Goal: Information Seeking & Learning: Learn about a topic

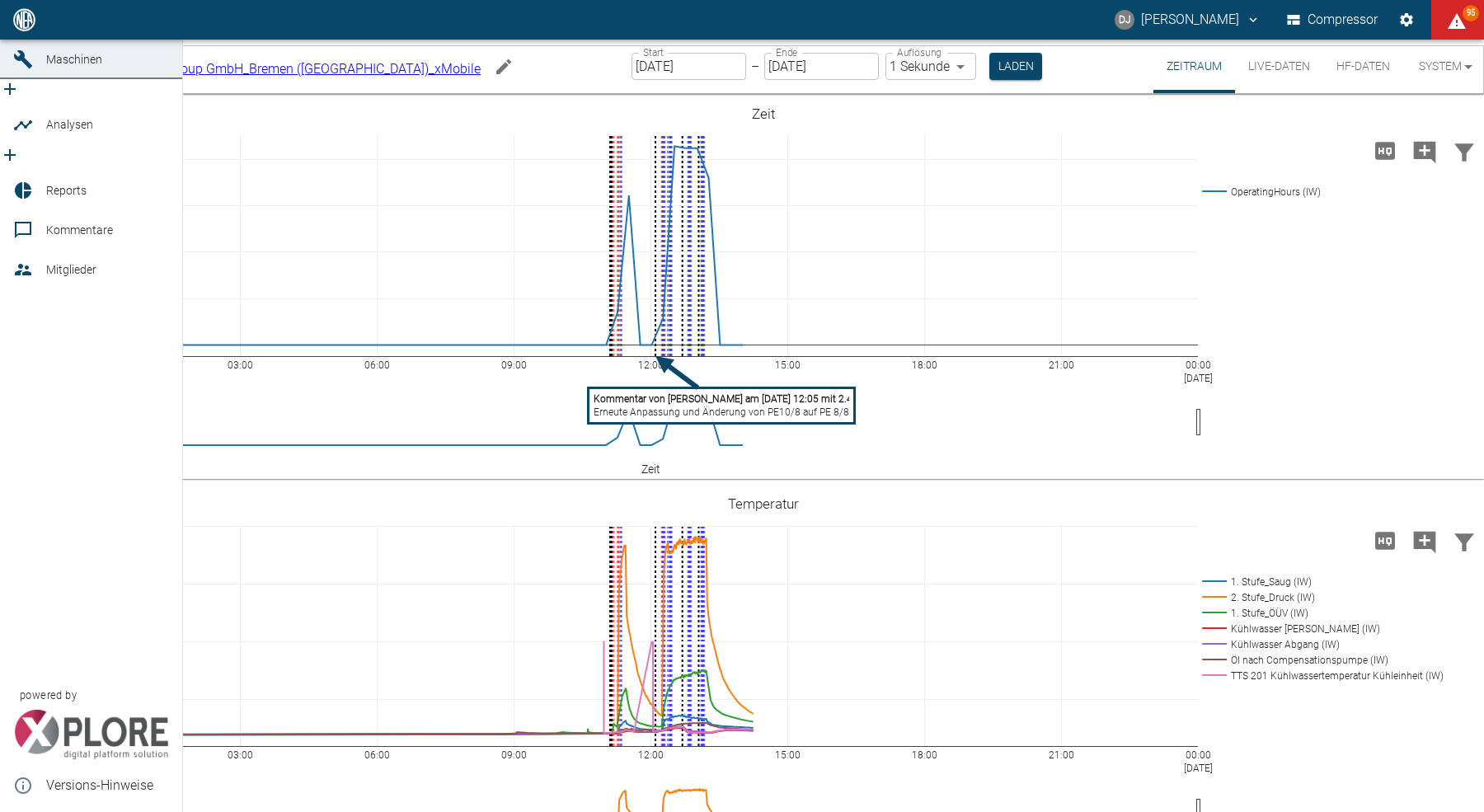
click at [32, 30] on icon at bounding box center [23, 20] width 20 height 20
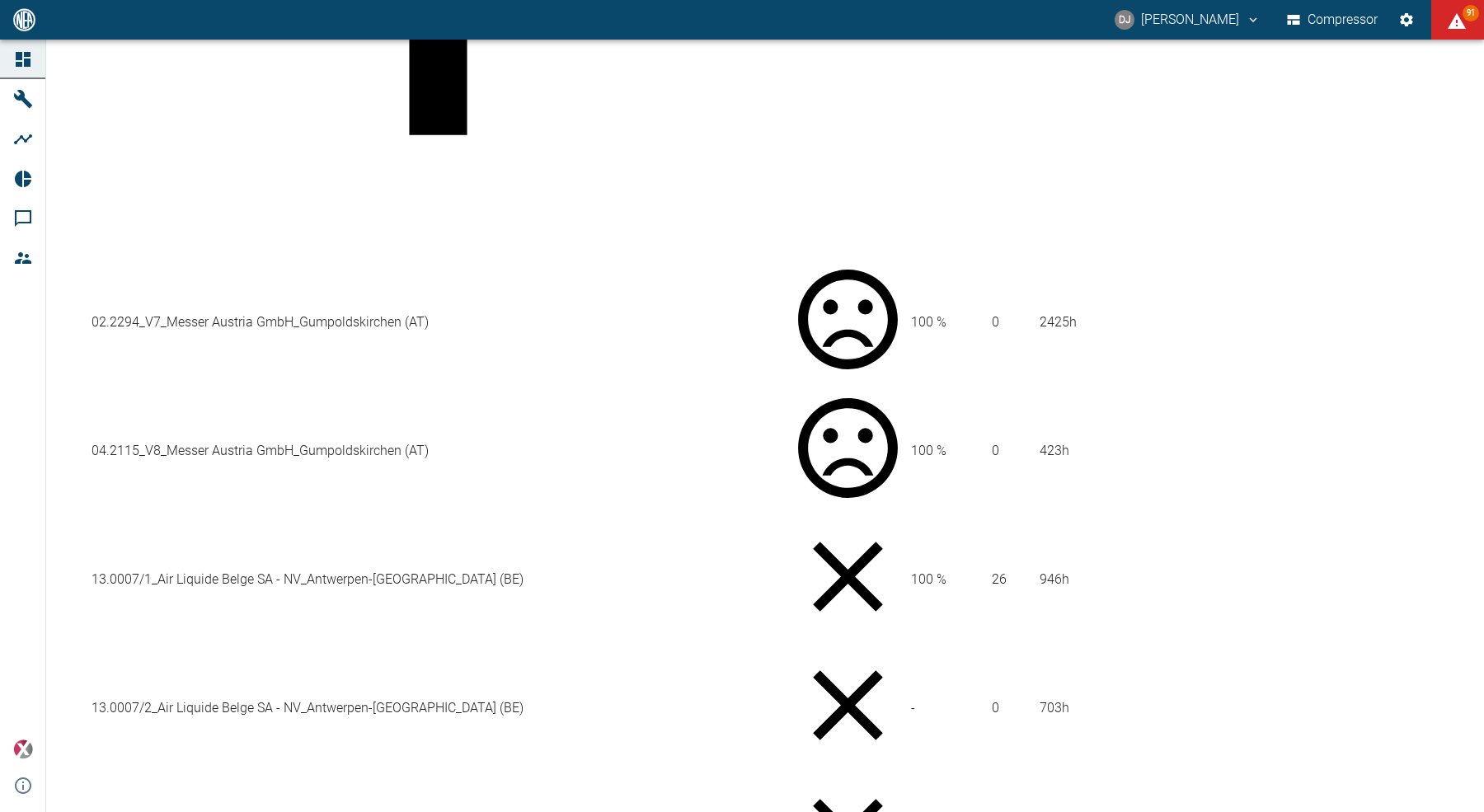
scroll to position [501, 0]
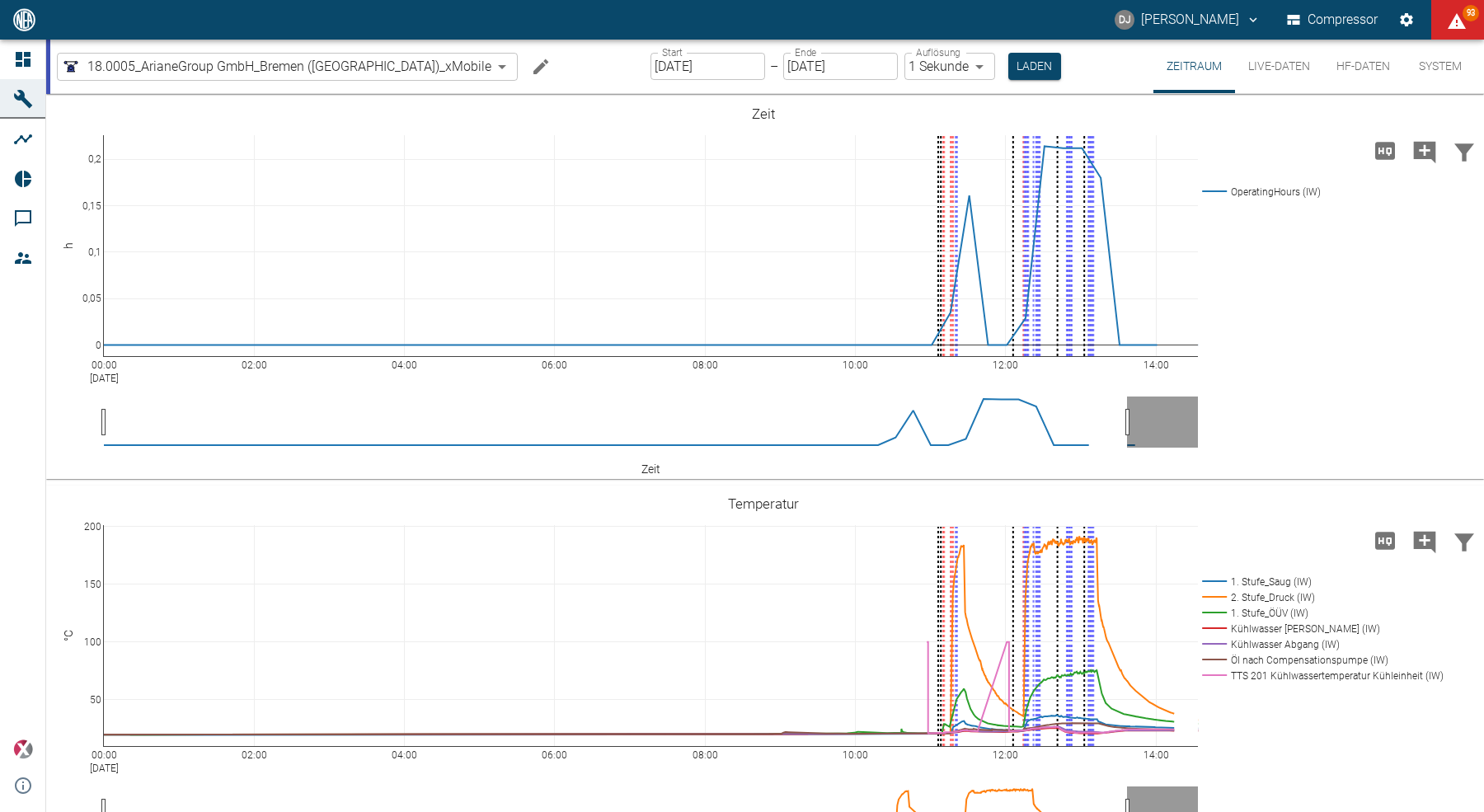
click at [1361, 67] on button "HF-Daten" at bounding box center [1363, 66] width 80 height 53
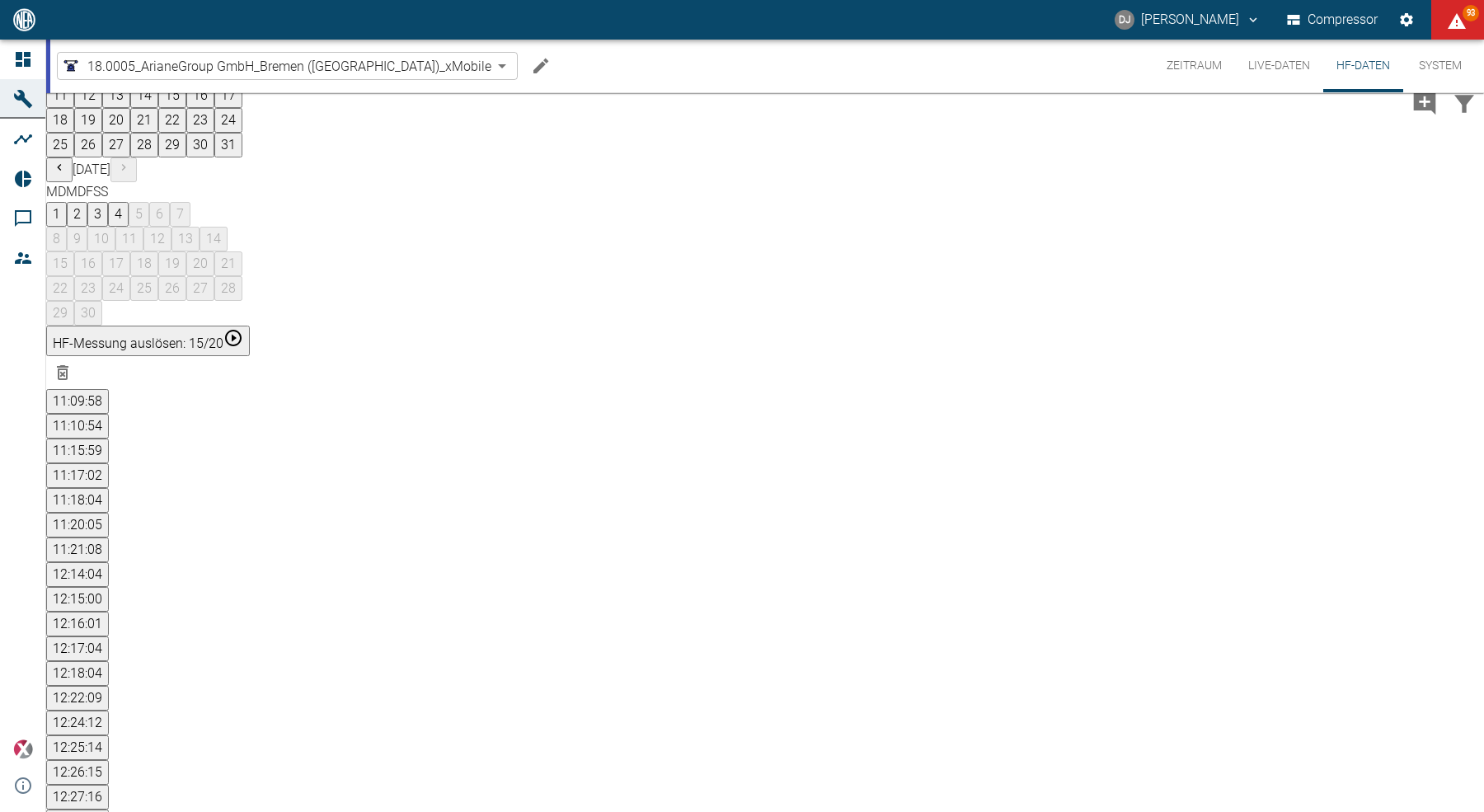
scroll to position [102, 0]
drag, startPoint x: 669, startPoint y: 521, endPoint x: 768, endPoint y: 526, distance: 99.1
drag, startPoint x: 703, startPoint y: 565, endPoint x: 987, endPoint y: 576, distance: 284.2
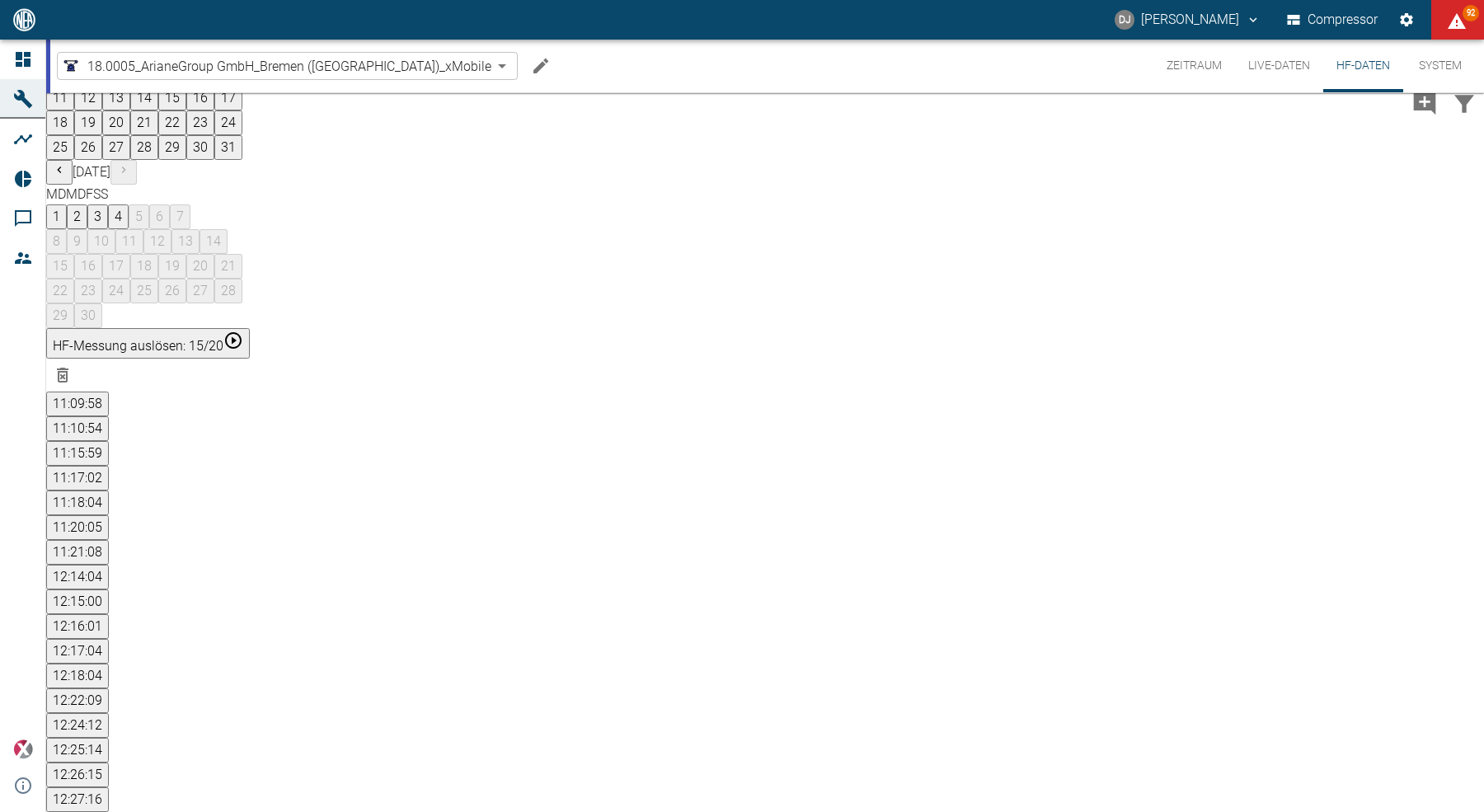
scroll to position [102, 0]
drag, startPoint x: 752, startPoint y: 513, endPoint x: 852, endPoint y: 516, distance: 100.0
drag, startPoint x: 754, startPoint y: 720, endPoint x: 789, endPoint y: 718, distance: 35.1
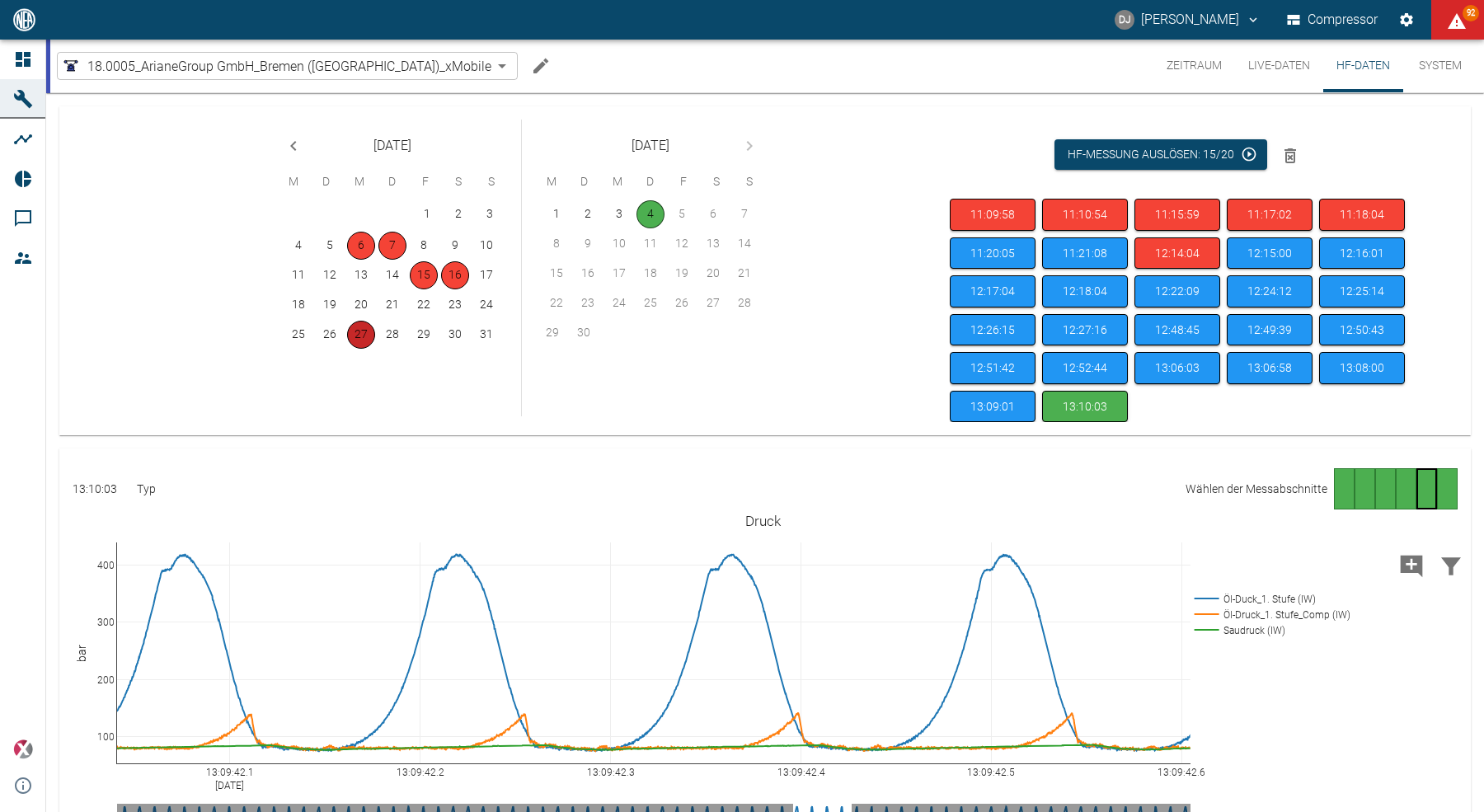
click at [360, 335] on button "27" at bounding box center [362, 335] width 28 height 28
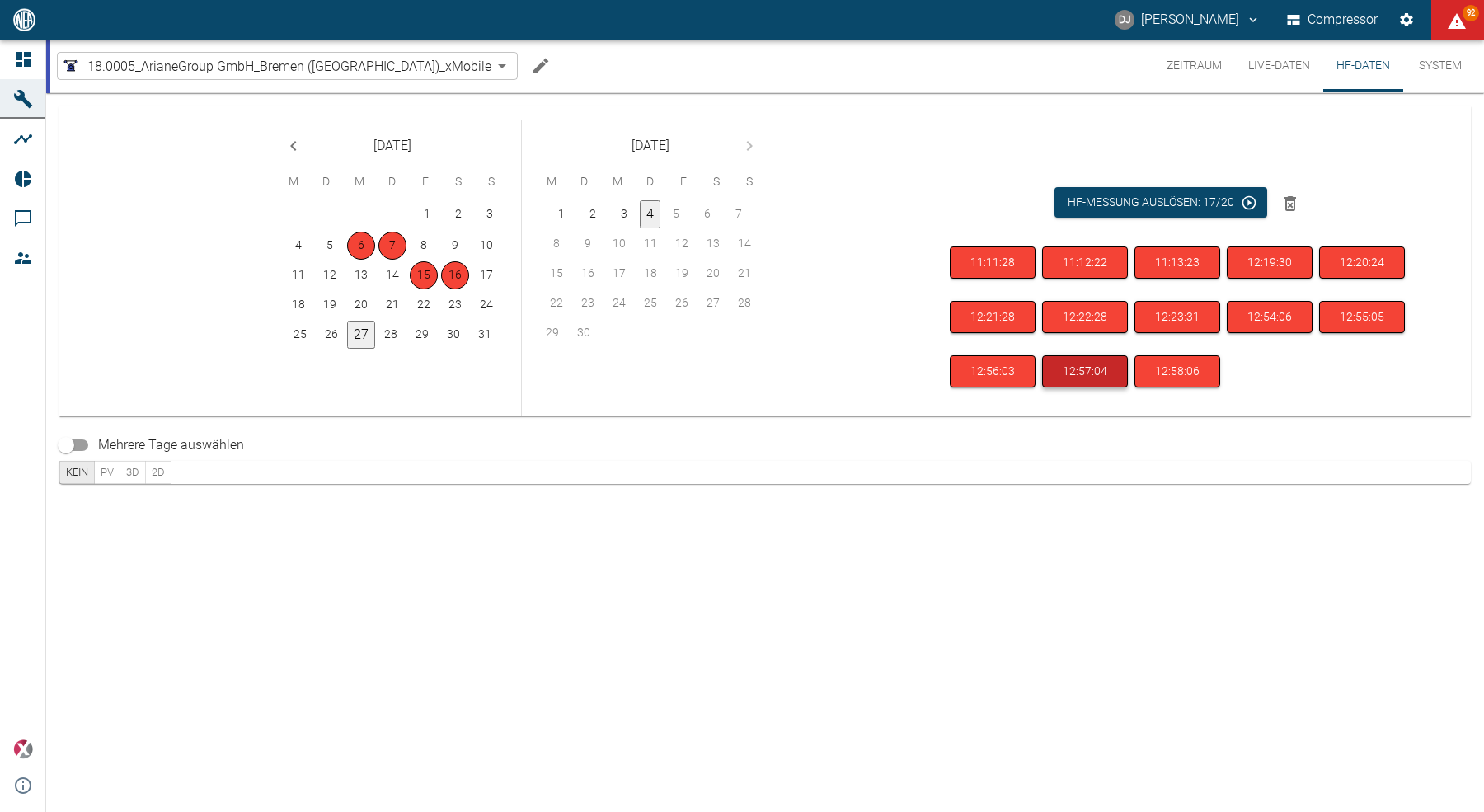
click at [1088, 368] on button "12:57:04" at bounding box center [1085, 371] width 86 height 32
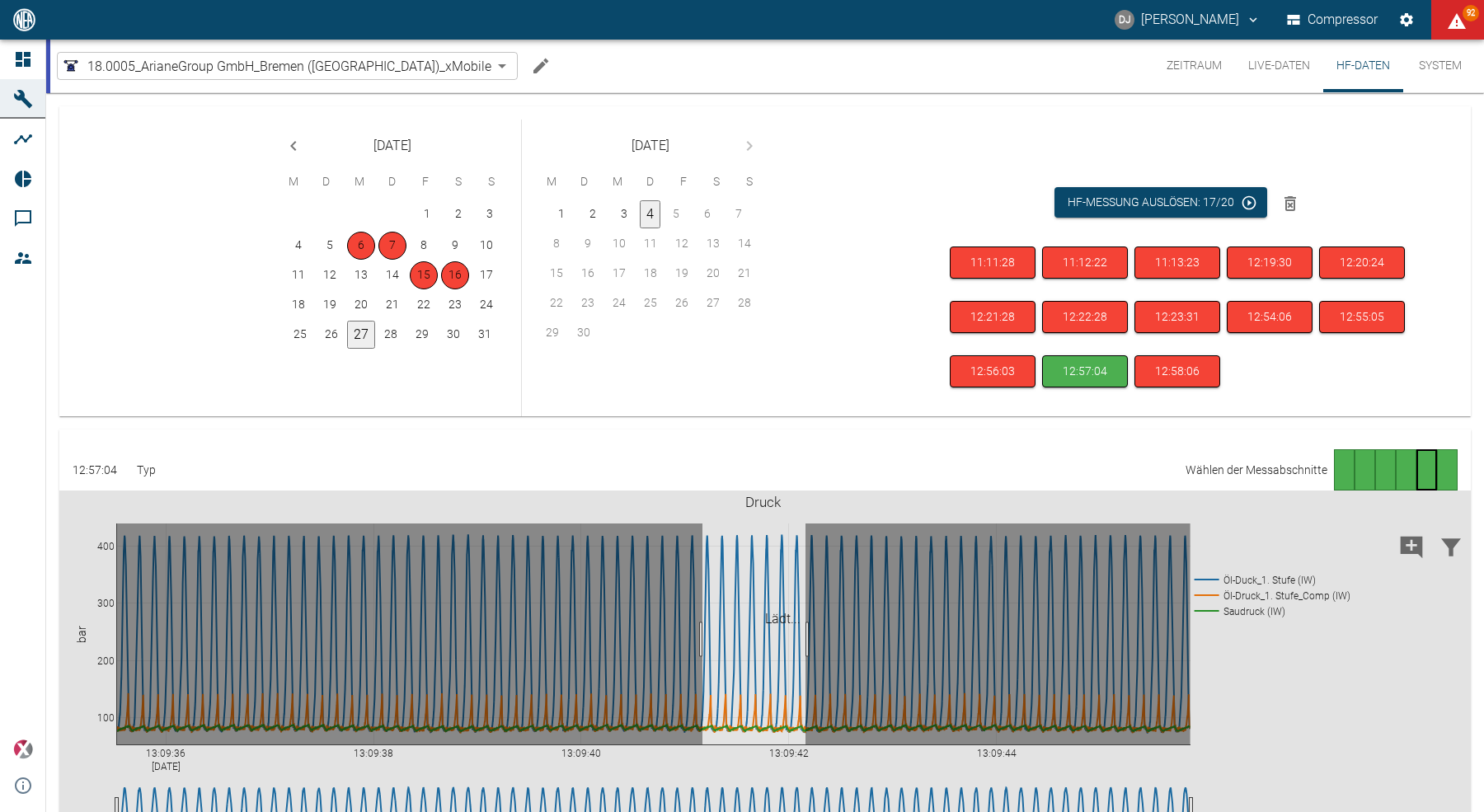
drag, startPoint x: 702, startPoint y: 642, endPoint x: 806, endPoint y: 640, distance: 104.0
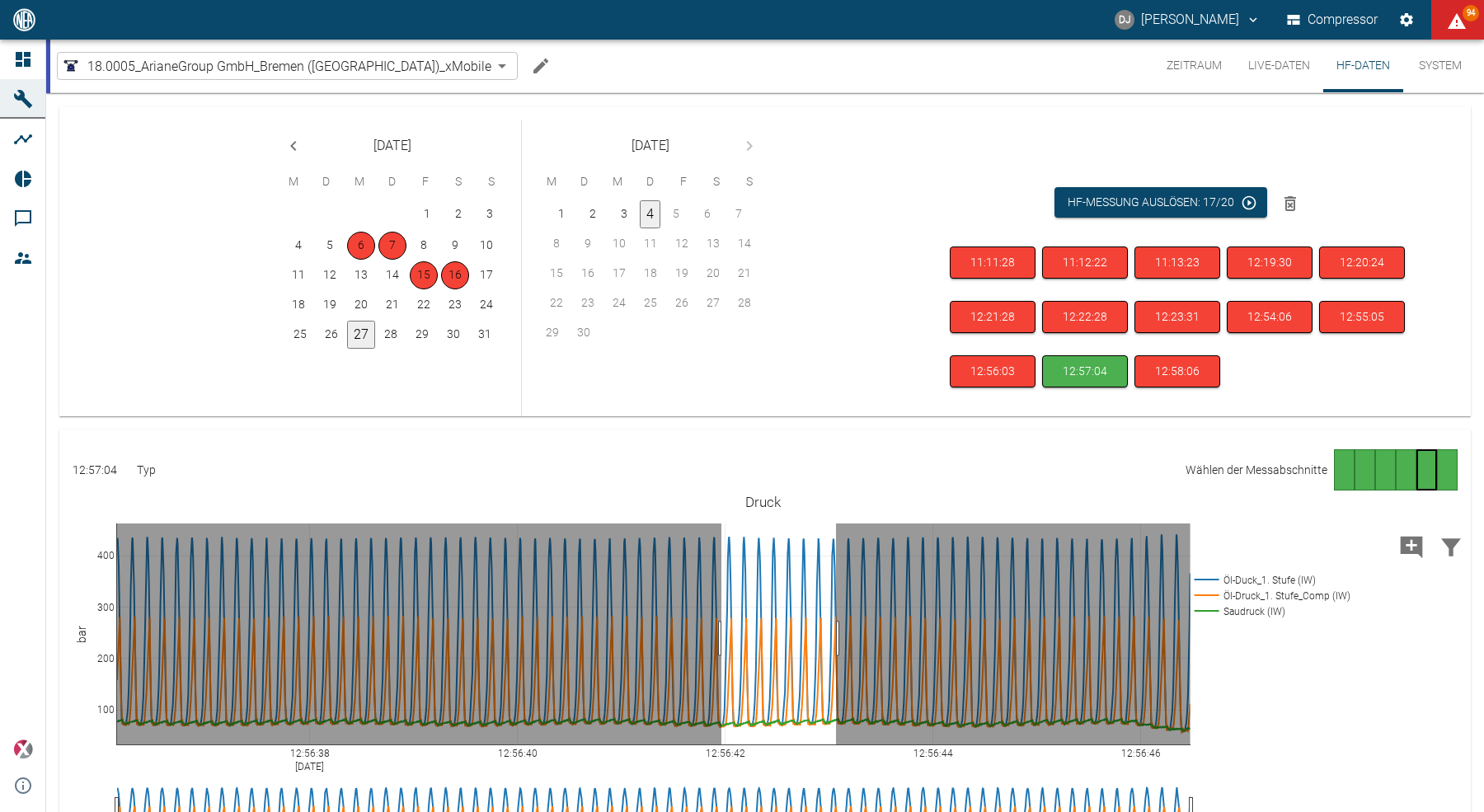
drag, startPoint x: 722, startPoint y: 638, endPoint x: 836, endPoint y: 639, distance: 114.0
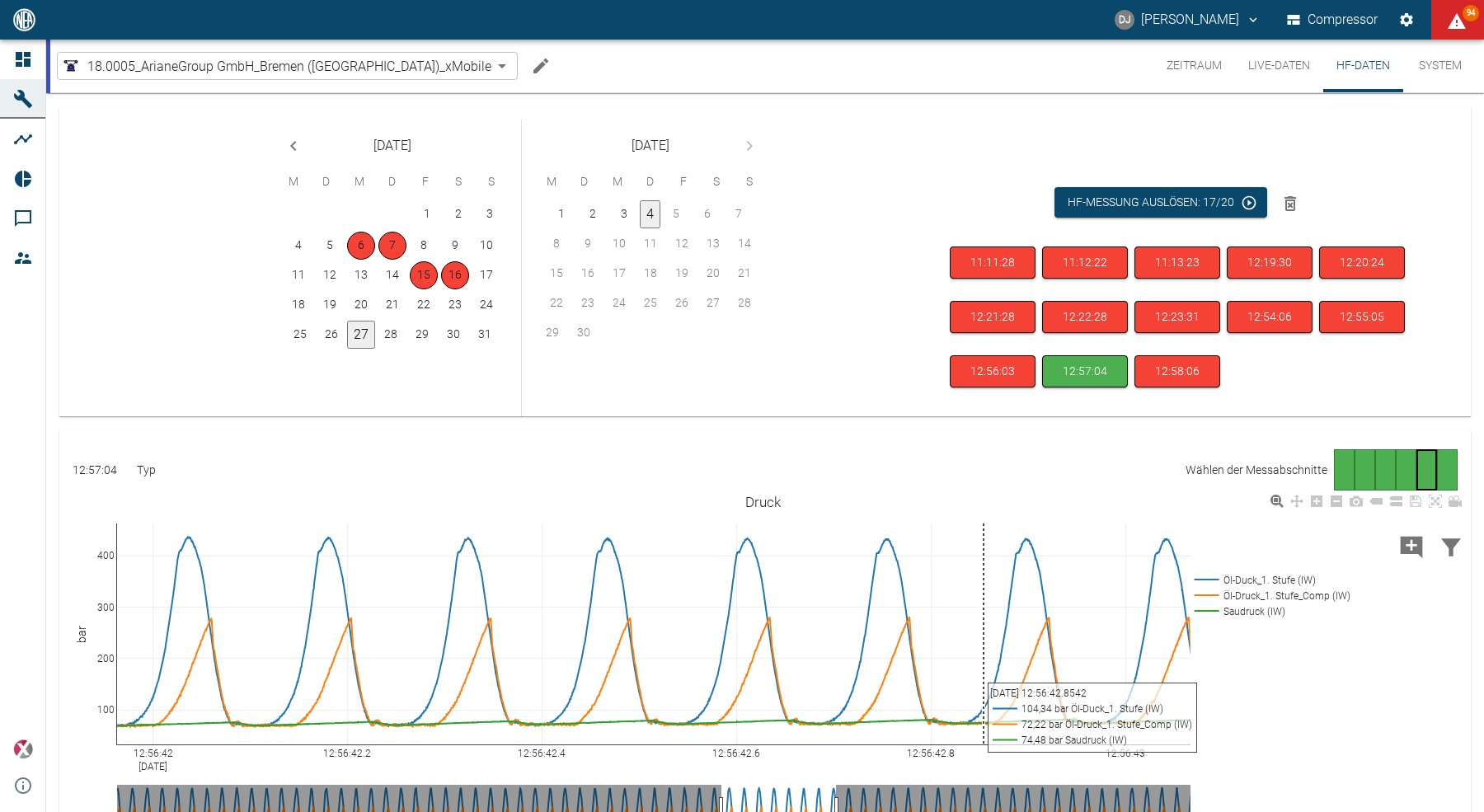
scroll to position [165, 0]
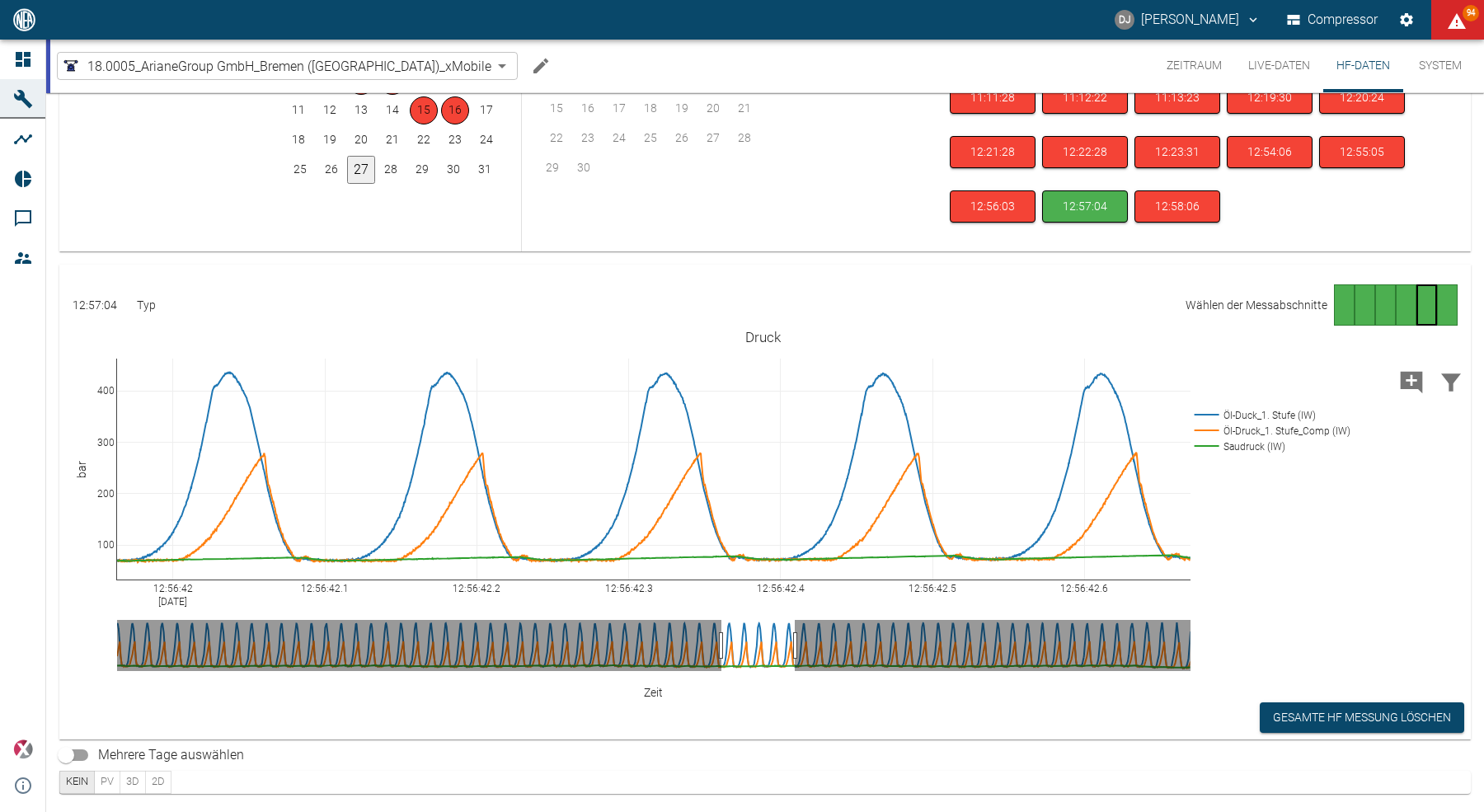
drag, startPoint x: 840, startPoint y: 649, endPoint x: 799, endPoint y: 649, distance: 41.0
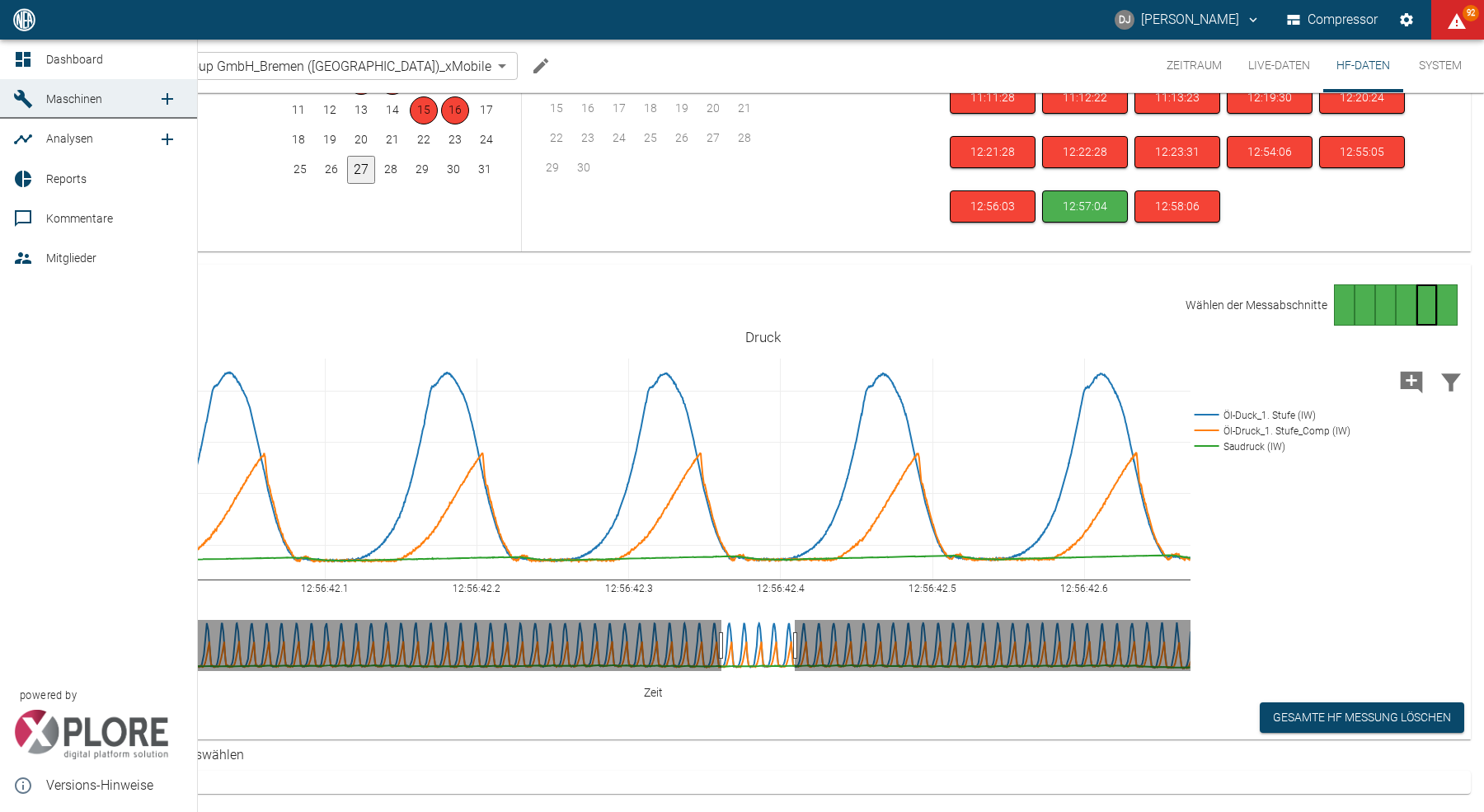
click at [19, 47] on link "Dashboard" at bounding box center [98, 58] width 197 height 39
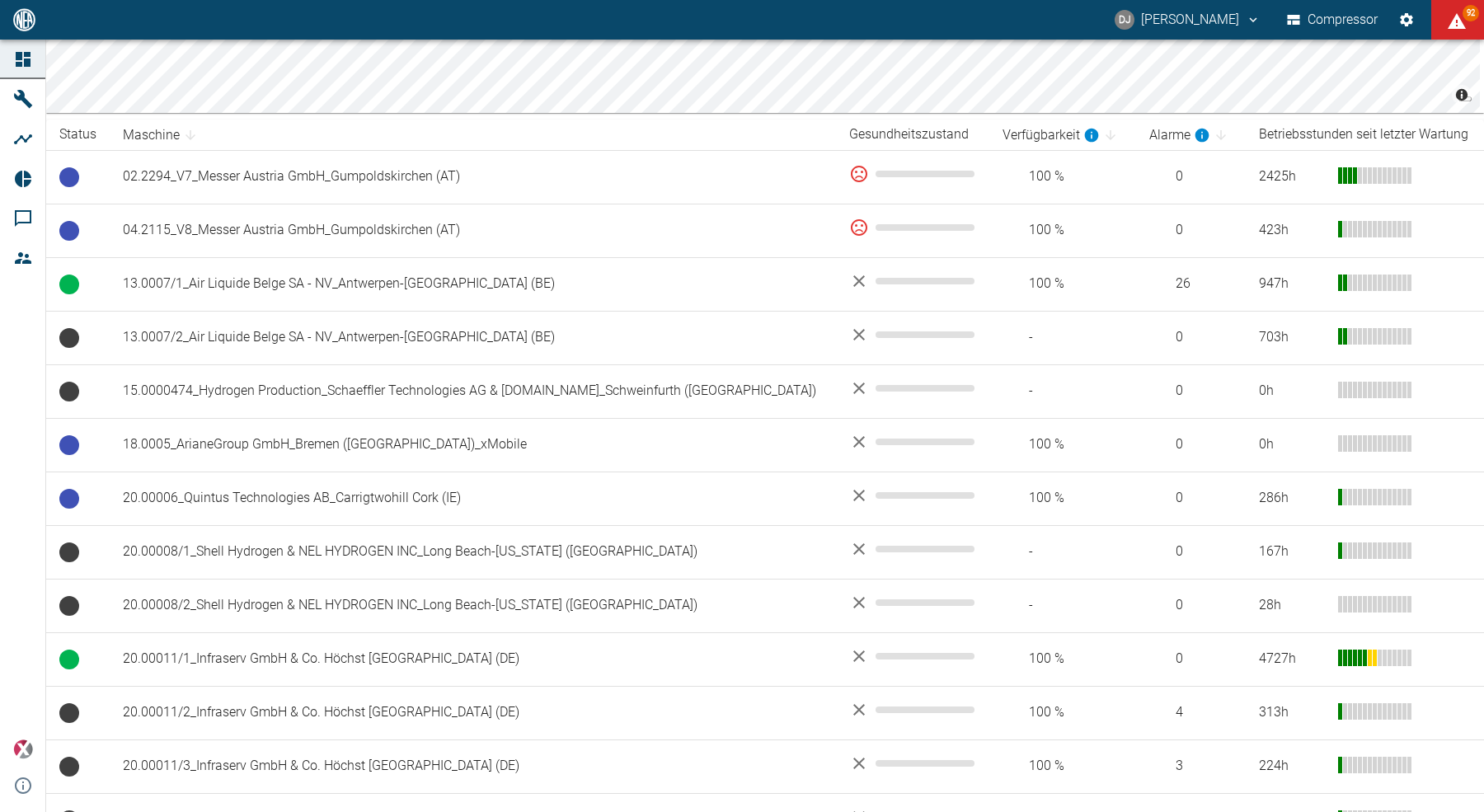
scroll to position [243, 0]
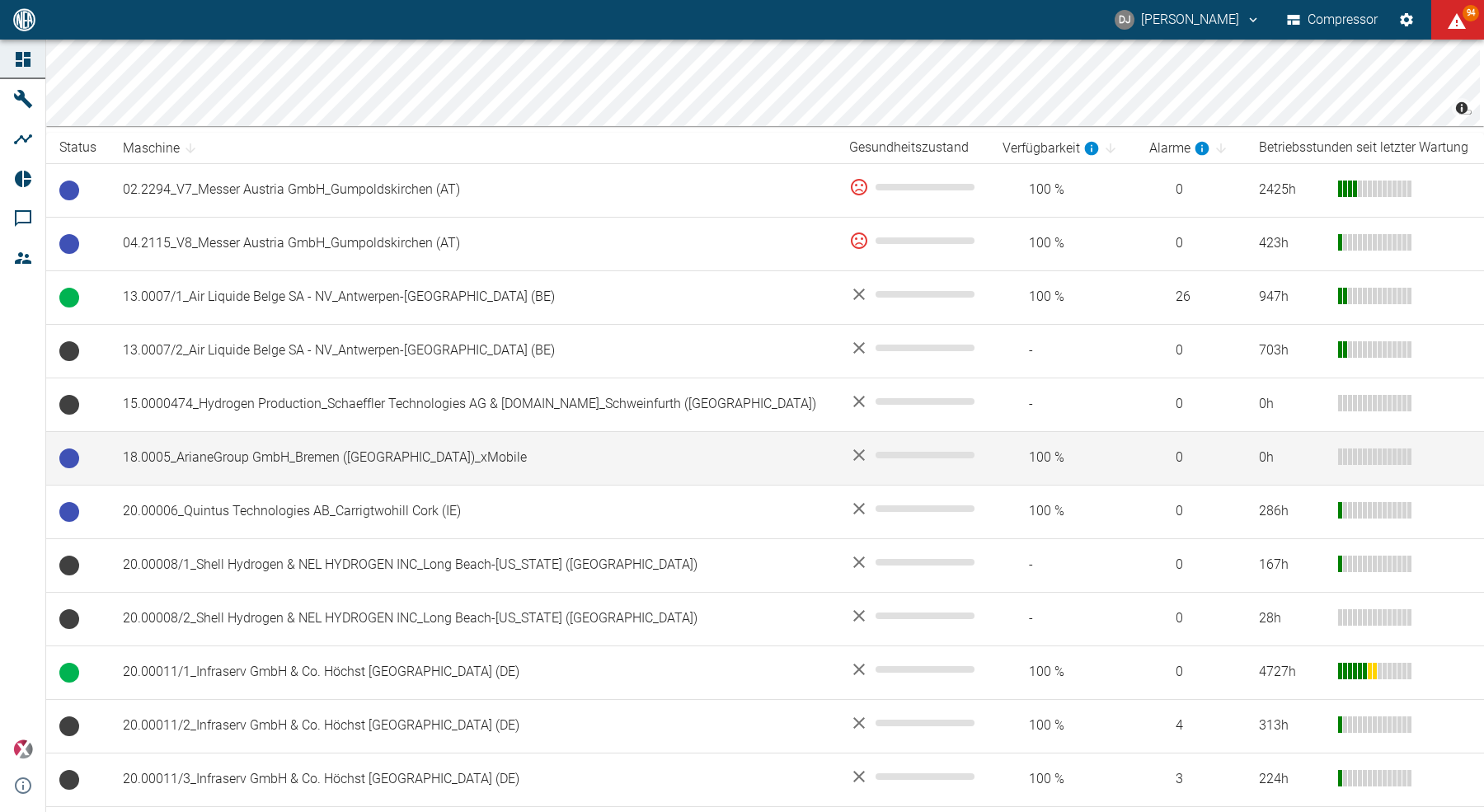
click at [339, 466] on td "18.0005_ArianeGroup GmbH_Bremen ([GEOGRAPHIC_DATA])_xMobile" at bounding box center [473, 457] width 727 height 53
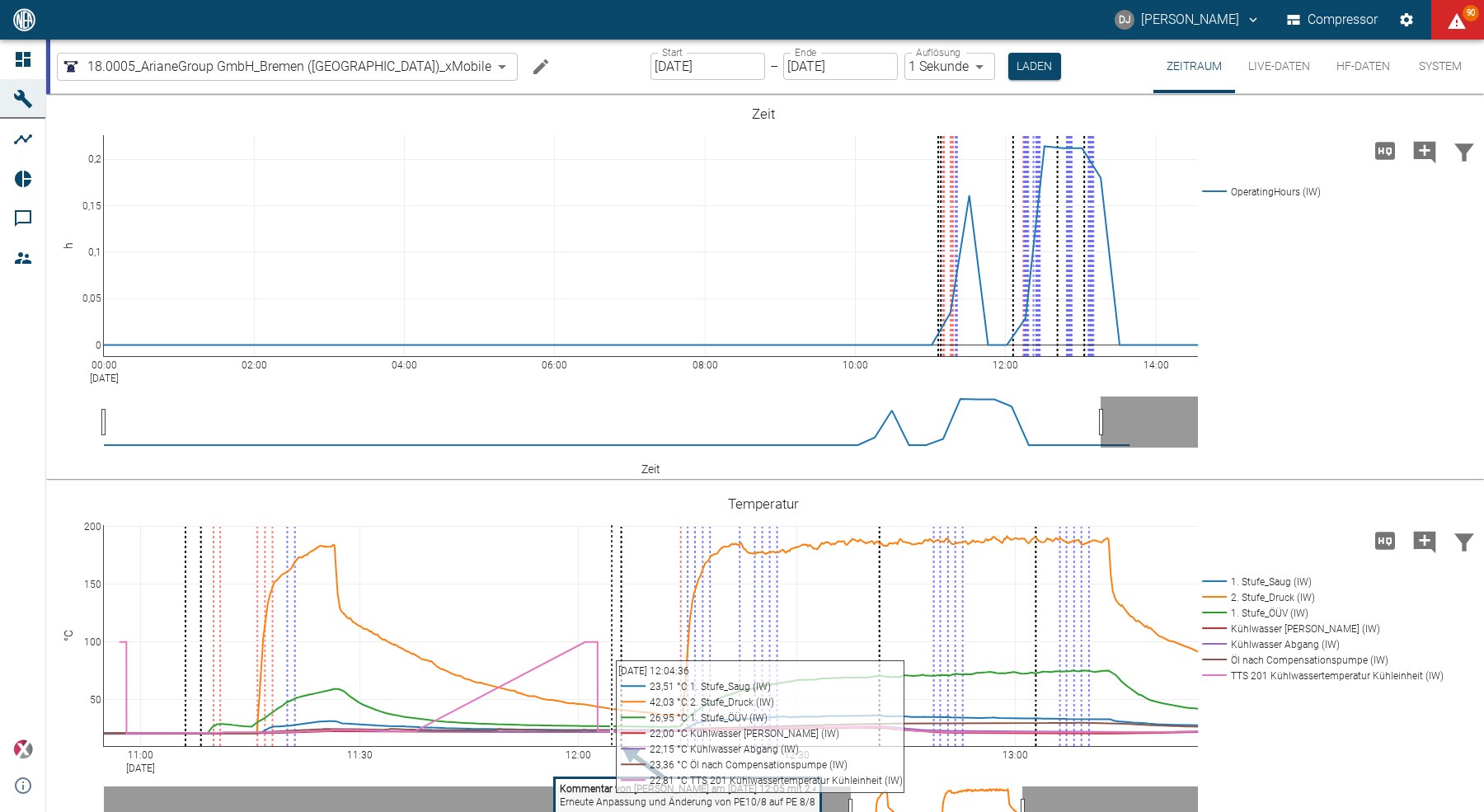
scroll to position [290, 0]
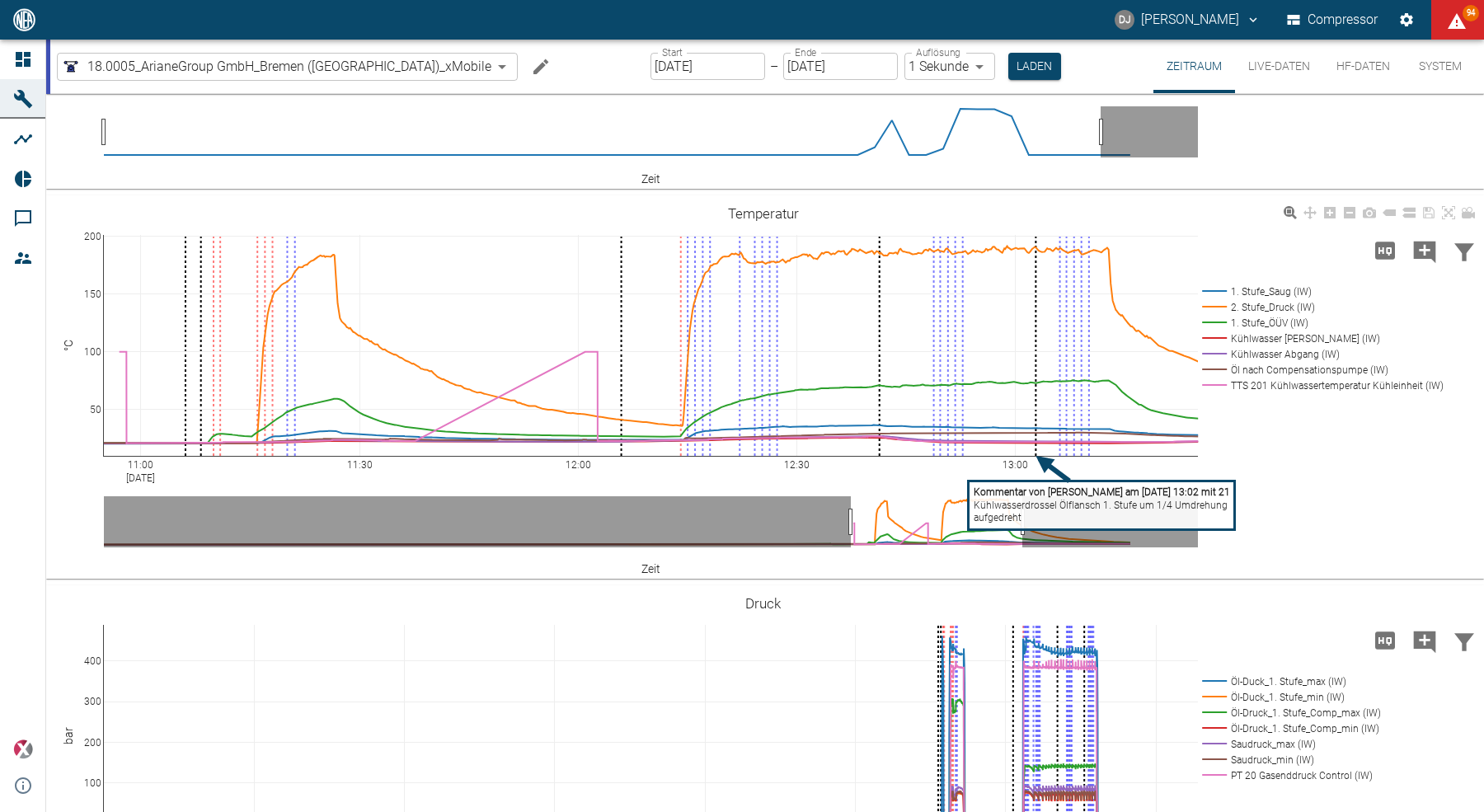
click at [1035, 513] on rect at bounding box center [1102, 506] width 267 height 48
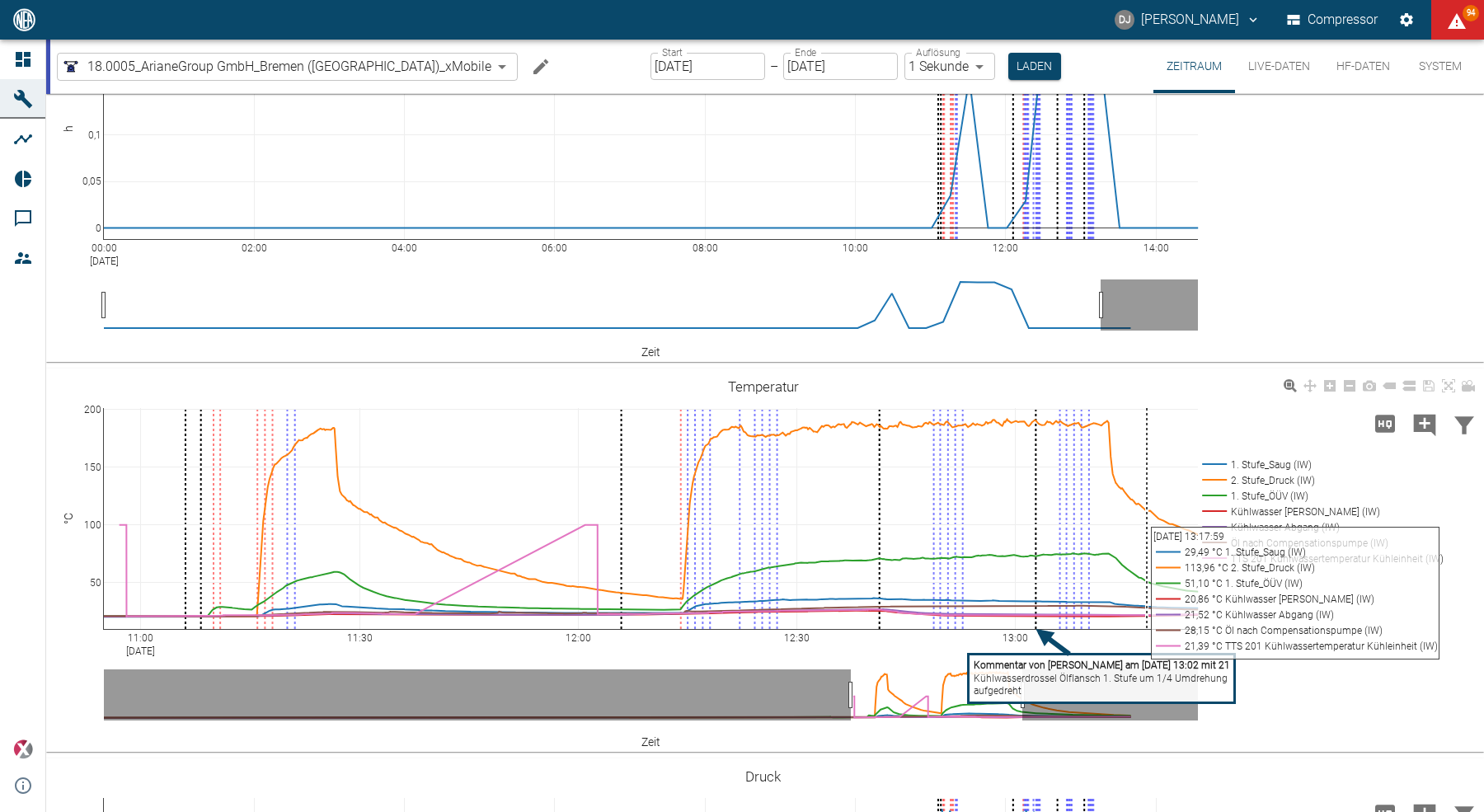
scroll to position [117, 0]
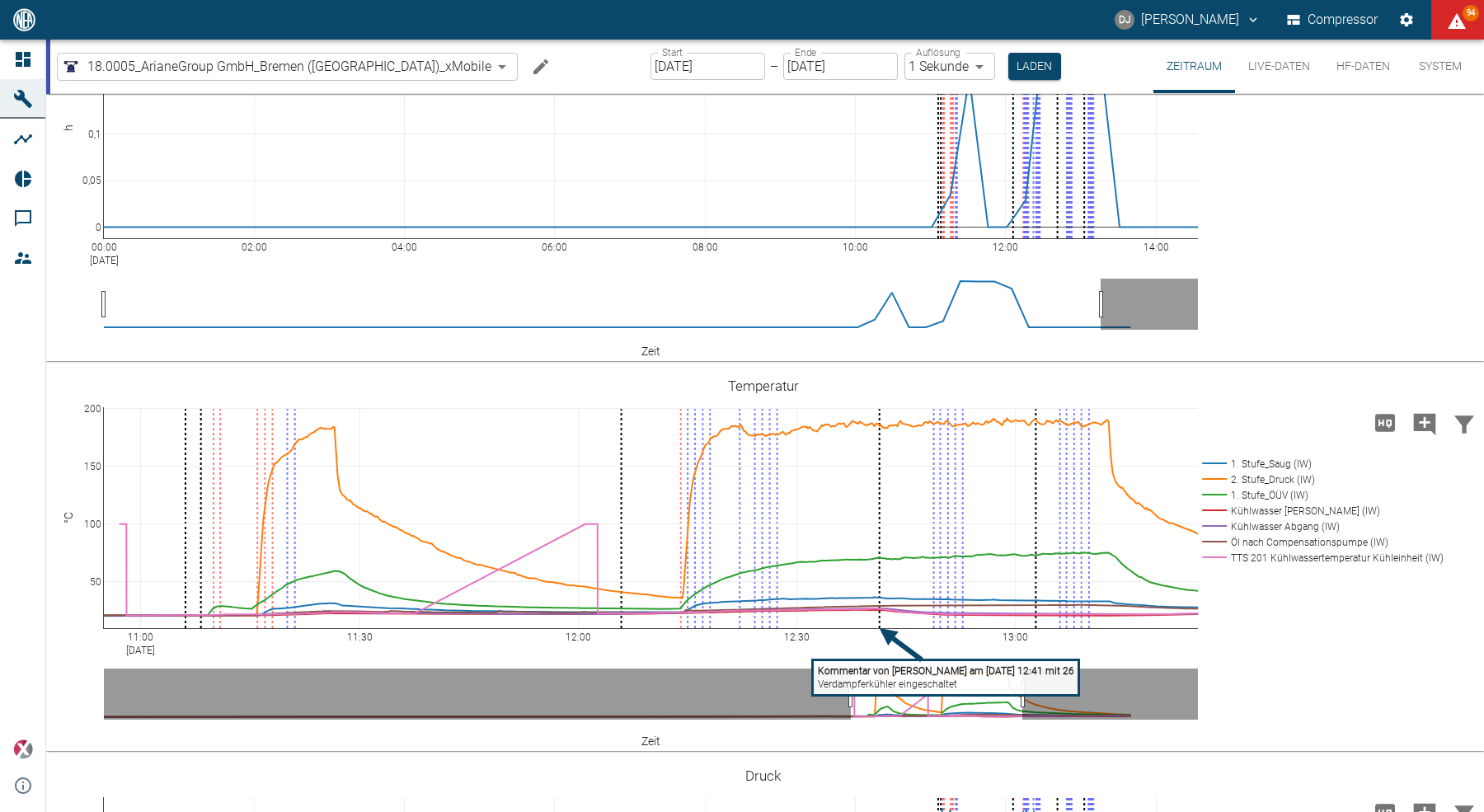
click at [883, 690] on rect at bounding box center [947, 677] width 267 height 36
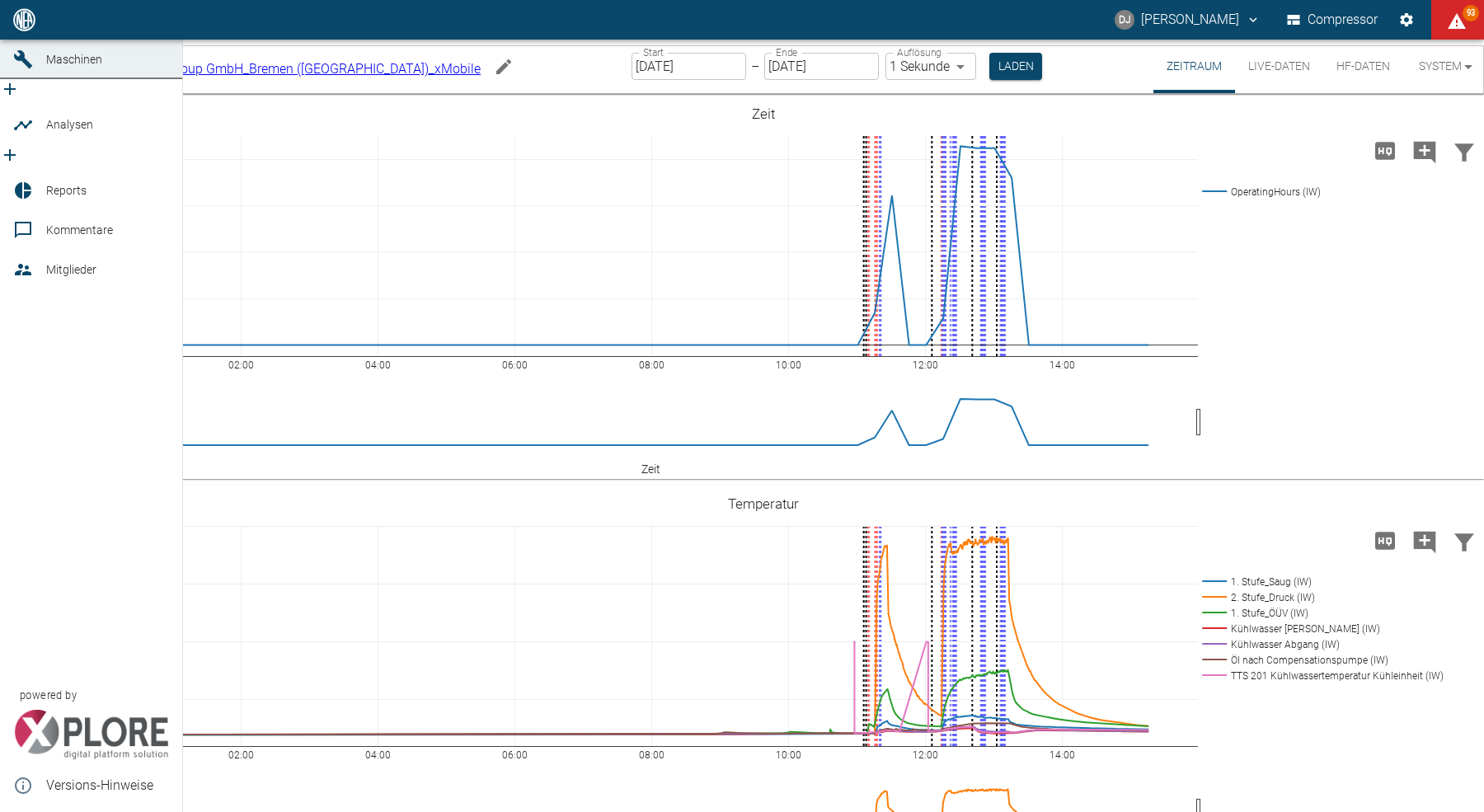
click at [19, 27] on icon at bounding box center [23, 20] width 15 height 15
